Goal: Task Accomplishment & Management: Use online tool/utility

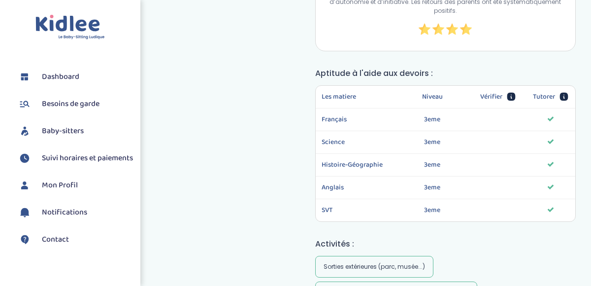
scroll to position [1101, 0]
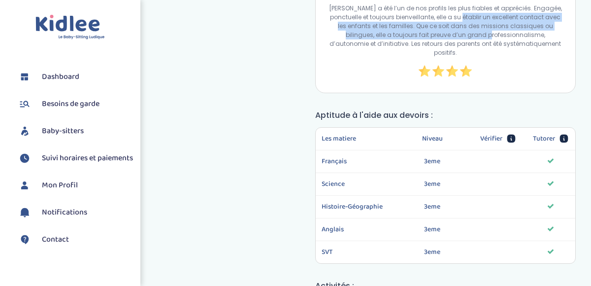
drag, startPoint x: 450, startPoint y: 71, endPoint x: 450, endPoint y: 89, distance: 17.2
click at [450, 57] on p "[PERSON_NAME] a été l’un de nos profils les plus fiables et appréciés. Engagée,…" at bounding box center [446, 30] width 236 height 53
click at [450, 57] on p "Elena a été l’un de nos profils les plus fiables et appréciés. Engagée, ponctue…" at bounding box center [446, 30] width 236 height 53
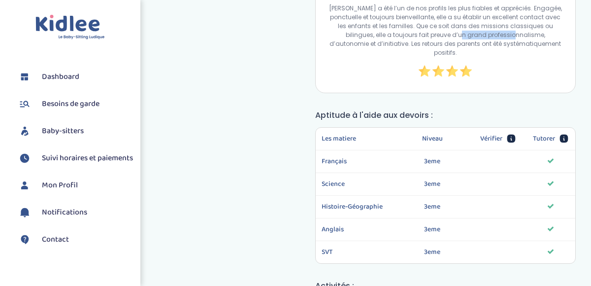
click at [450, 57] on p "Elena a été l’un de nos profils les plus fiables et appréciés. Engagée, ponctue…" at bounding box center [446, 30] width 236 height 53
click at [56, 18] on img at bounding box center [69, 27] width 69 height 25
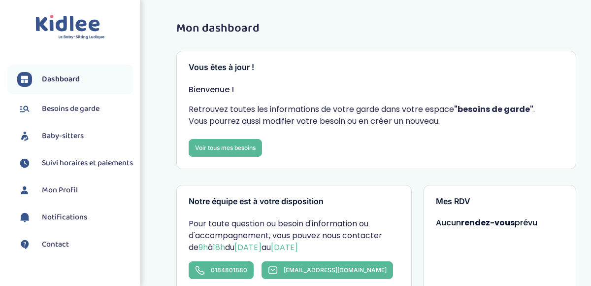
click at [102, 110] on link "Besoins de garde" at bounding box center [75, 109] width 116 height 15
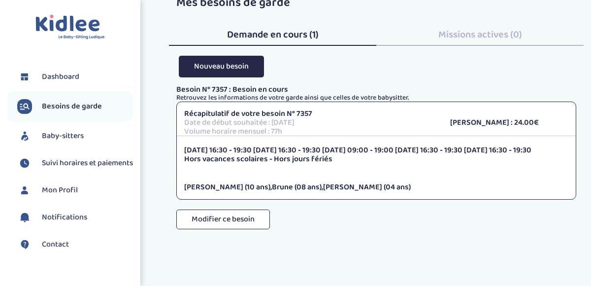
scroll to position [29, 0]
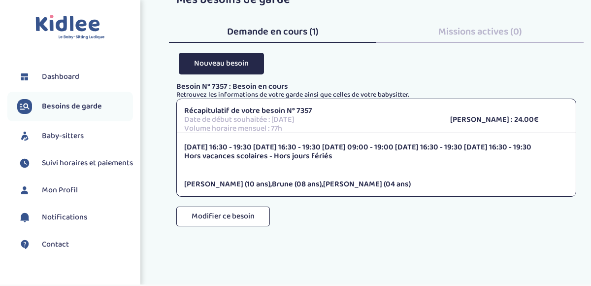
click at [277, 148] on p "Lundi 16:30 - 19:30 Mardi 16:30 - 19:30 Mercredi 09:00 - 19:00 Jeudi 16:30 - 19…" at bounding box center [376, 147] width 384 height 9
click at [277, 156] on p "Hors vacances scolaires - Hors jours fériés" at bounding box center [376, 156] width 384 height 9
click at [323, 187] on span "Hector (04 ans)" at bounding box center [367, 184] width 88 height 12
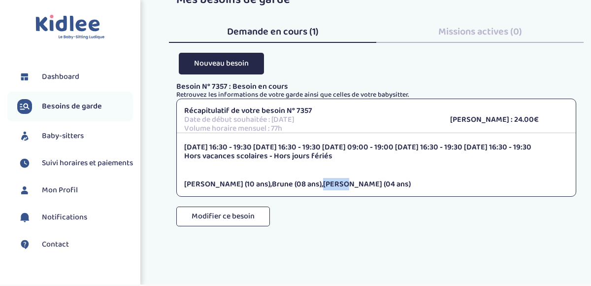
click at [323, 187] on span "Hector (04 ans)" at bounding box center [367, 184] width 88 height 12
click at [304, 153] on p "Hors vacances scolaires - Hors jours fériés" at bounding box center [376, 156] width 384 height 9
click at [323, 186] on span "Hector (04 ans)" at bounding box center [367, 184] width 88 height 12
